Goal: Check status: Check status

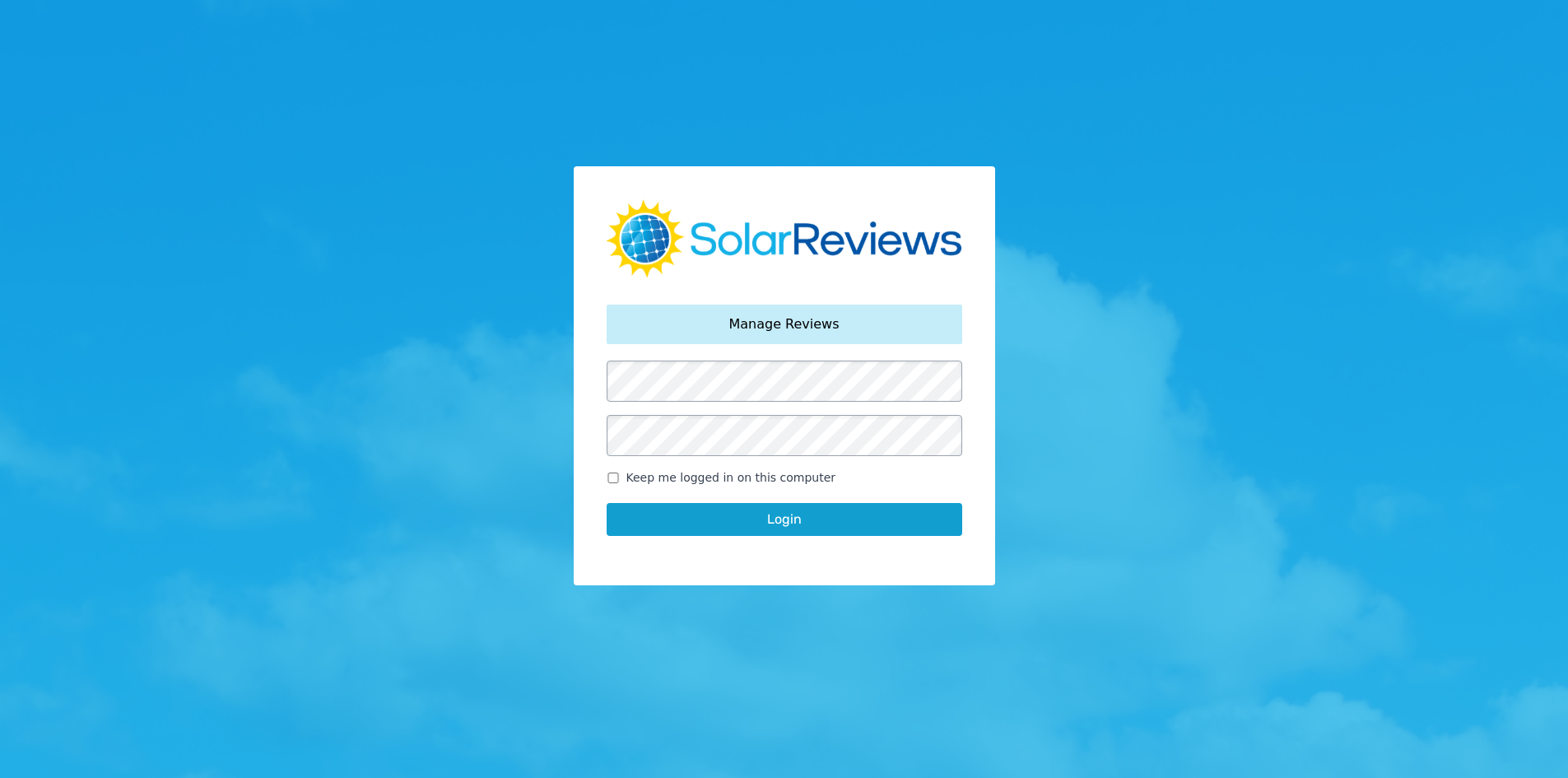
click at [632, 475] on span "Keep me logged in on this computer" at bounding box center [731, 477] width 210 height 17
click at [620, 475] on input "Keep me logged in on this computer" at bounding box center [613, 477] width 14 height 11
checkbox input "true"
click at [654, 519] on button "Login" at bounding box center [784, 519] width 356 height 33
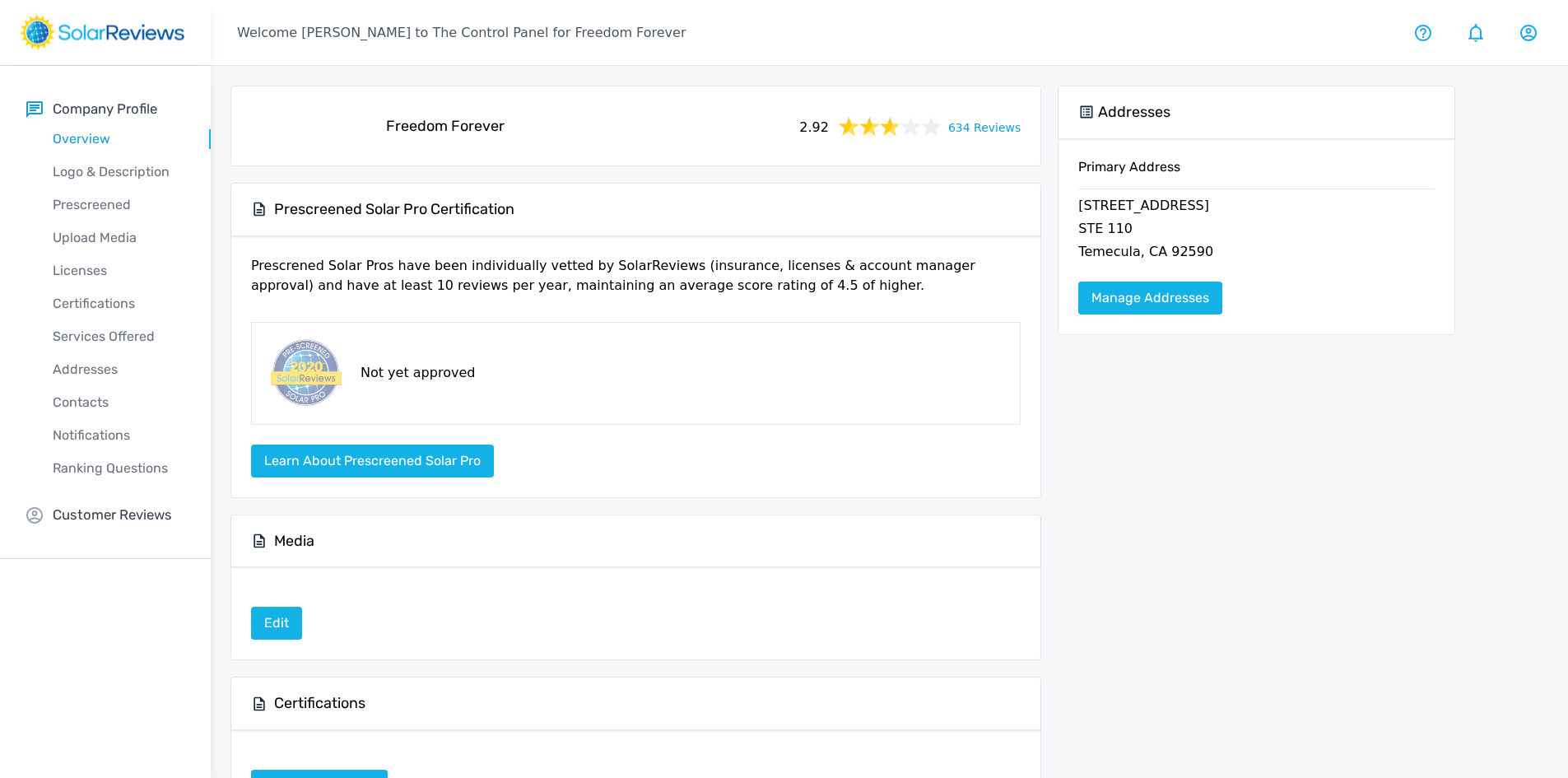
click at [1005, 142] on div "Freedom Forever 2.92 634 Reviews" at bounding box center [636, 126] width 783 height 53
click at [999, 127] on link "634 Reviews" at bounding box center [984, 127] width 72 height 20
